Goal: Navigation & Orientation: Find specific page/section

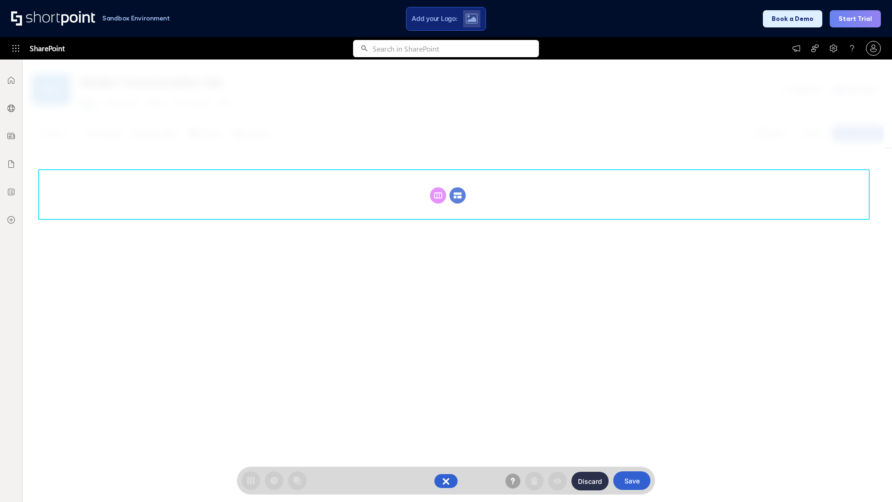
click at [458, 195] on circle at bounding box center [458, 195] width 16 height 16
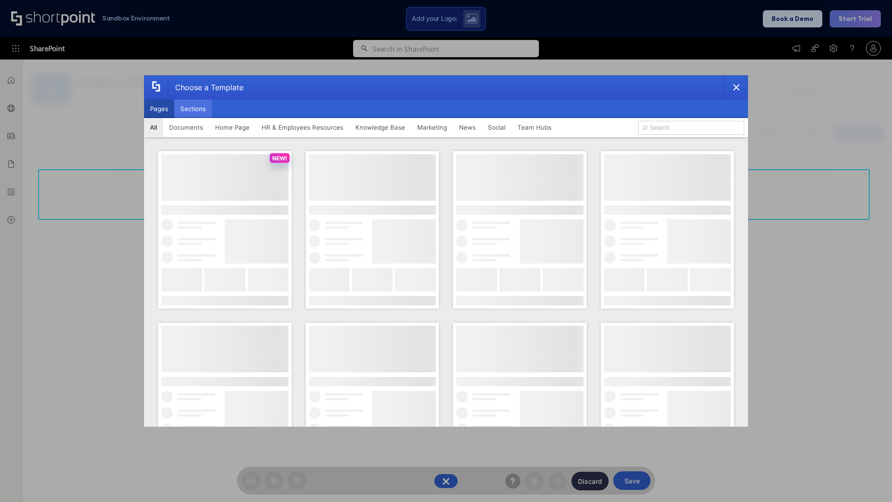
click at [193, 109] on button "Sections" at bounding box center [193, 108] width 38 height 19
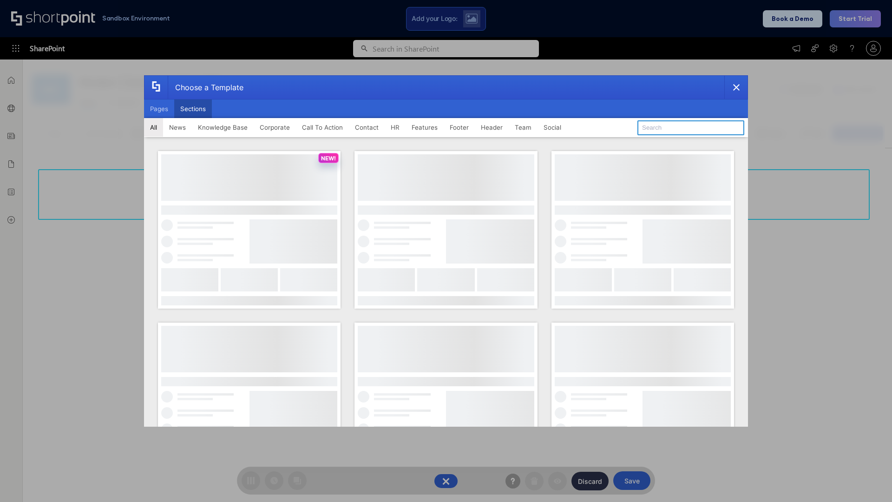
type input "Meet The Team 3"
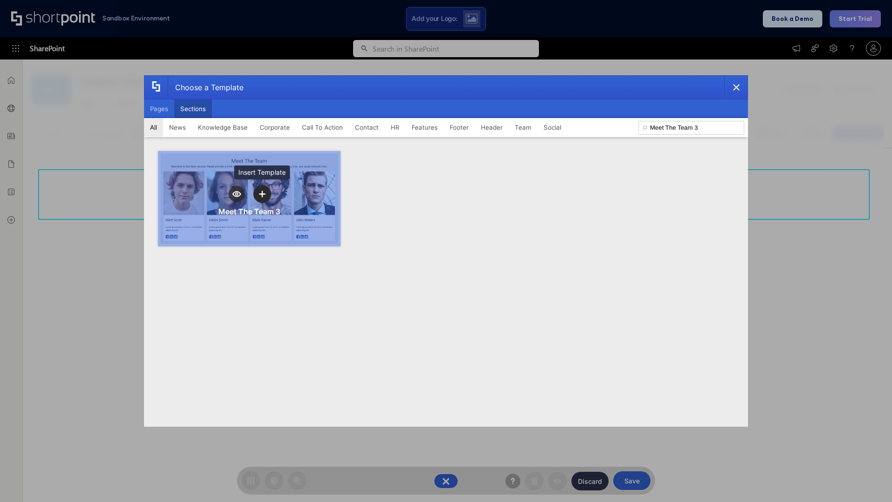
click at [262, 194] on icon "template selector" at bounding box center [262, 194] width 7 height 7
